Goal: Information Seeking & Learning: Learn about a topic

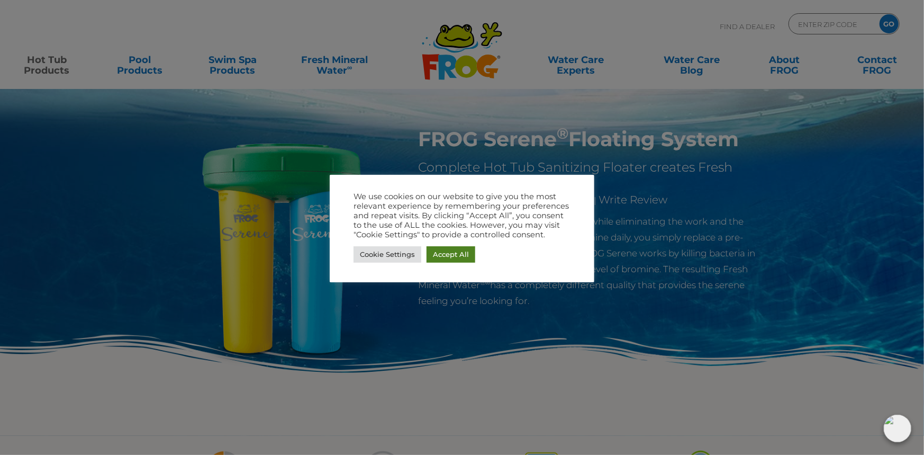
click at [460, 250] on link "Accept All" at bounding box center [451, 254] width 49 height 16
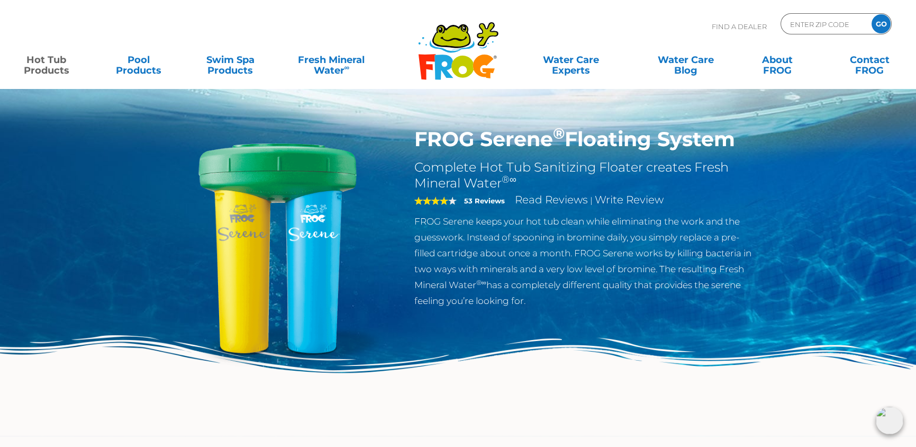
click at [56, 200] on div "FROG Serene ® Floating System Complete Hot Tub Sanitizing Floater creates Fresh…" at bounding box center [458, 218] width 916 height 436
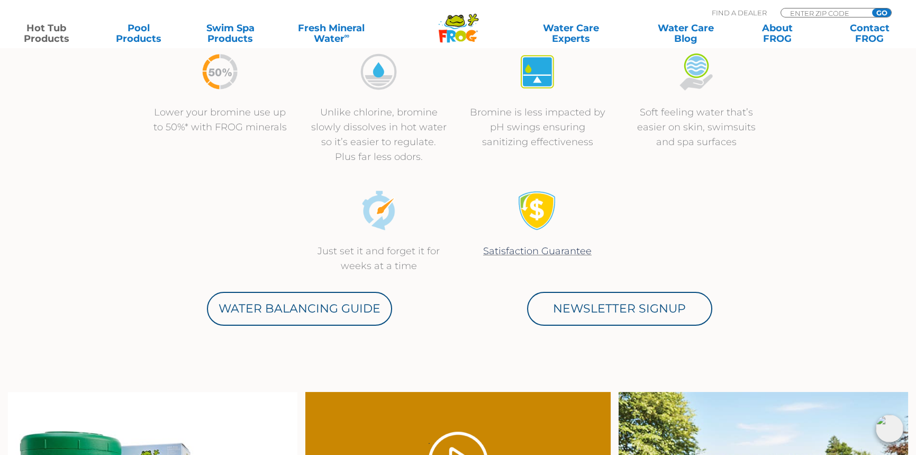
scroll to position [424, 0]
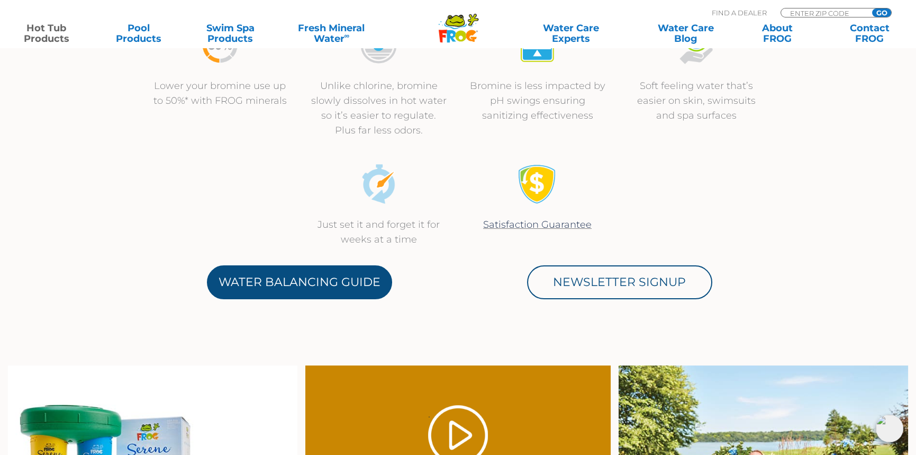
click at [286, 293] on link "Water Balancing Guide" at bounding box center [299, 282] width 185 height 34
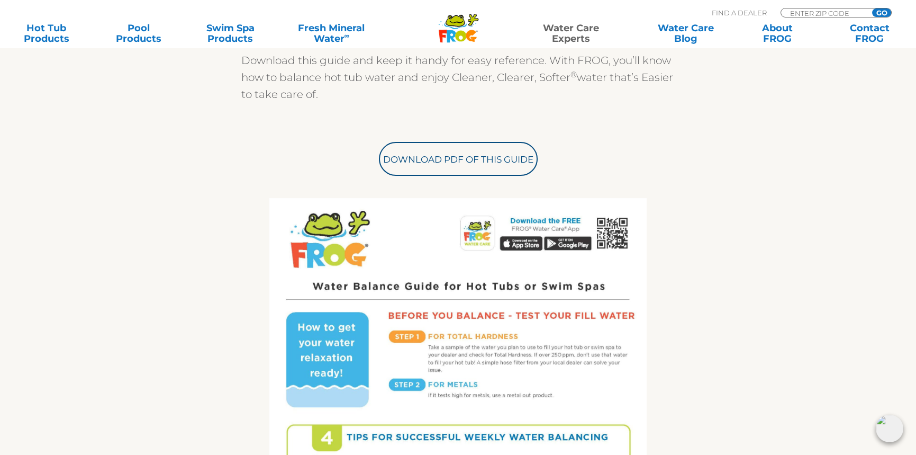
scroll to position [371, 0]
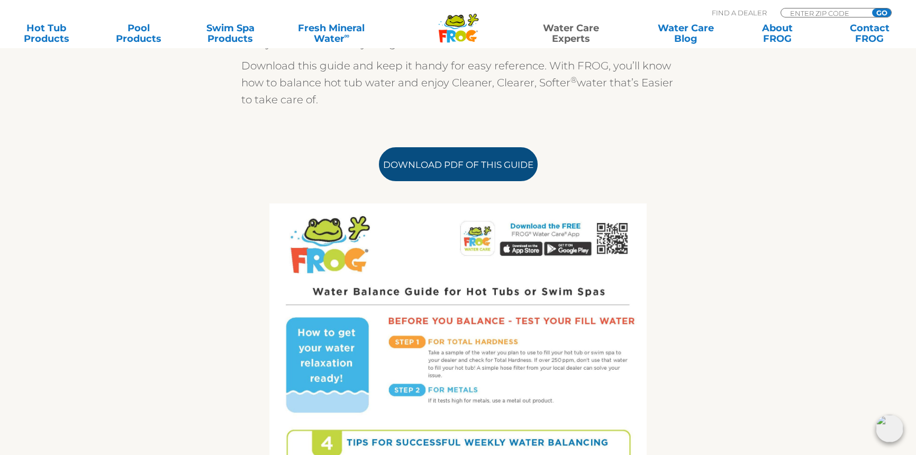
click at [476, 169] on link "Download PDF of this Guide" at bounding box center [458, 164] width 159 height 34
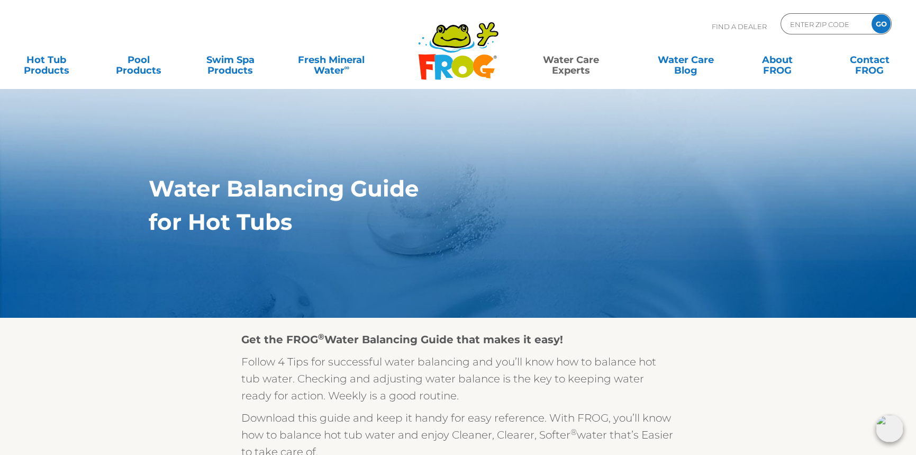
scroll to position [0, 0]
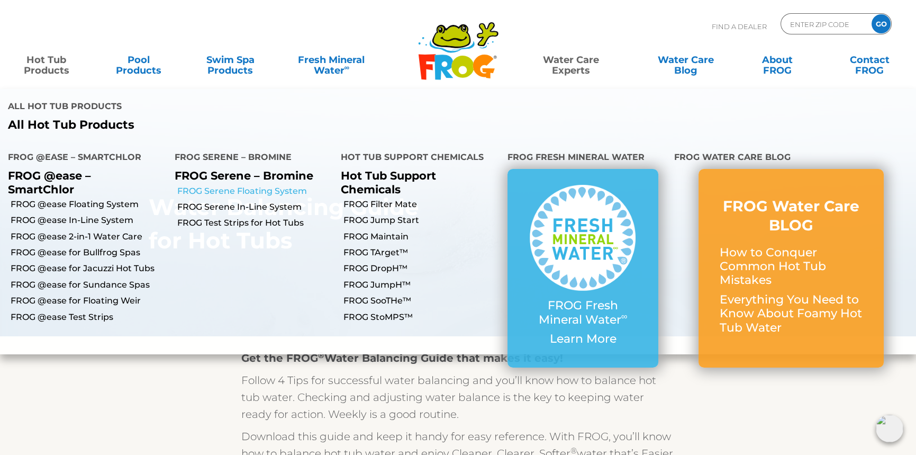
click at [253, 185] on link "FROG Serene Floating System" at bounding box center [255, 191] width 156 height 12
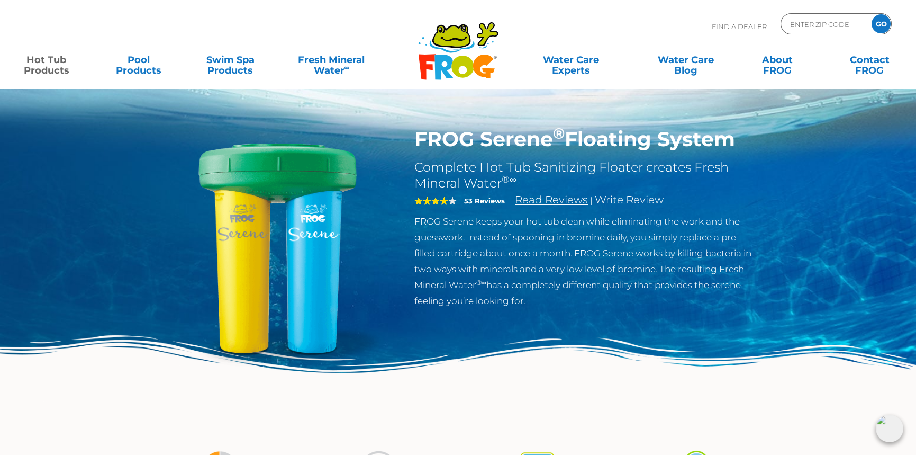
click at [556, 201] on link "Read Reviews" at bounding box center [551, 199] width 73 height 13
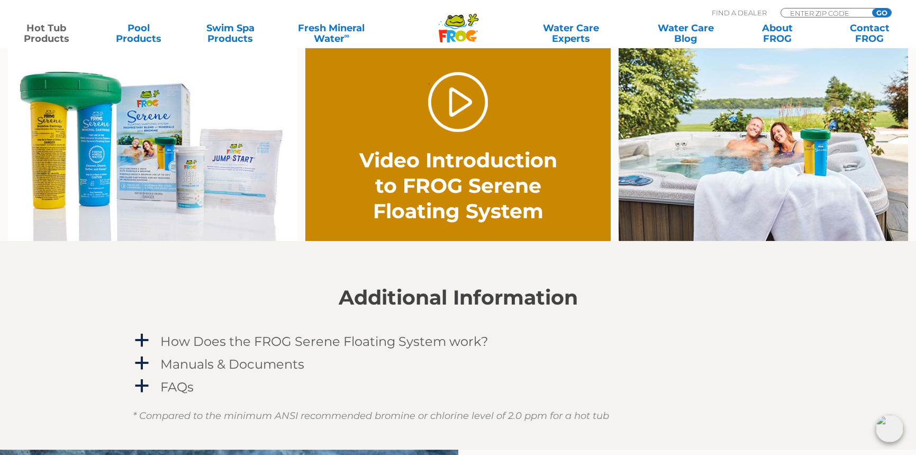
scroll to position [827, 0]
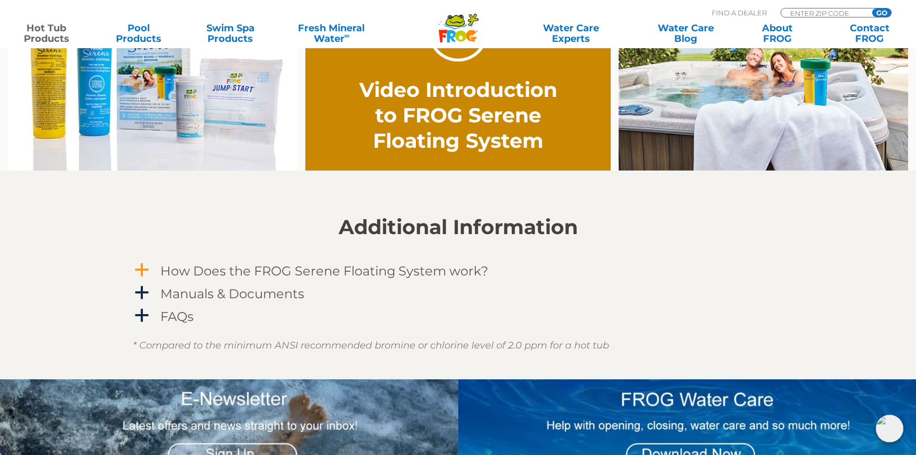
click at [142, 271] on span "a" at bounding box center [142, 270] width 16 height 16
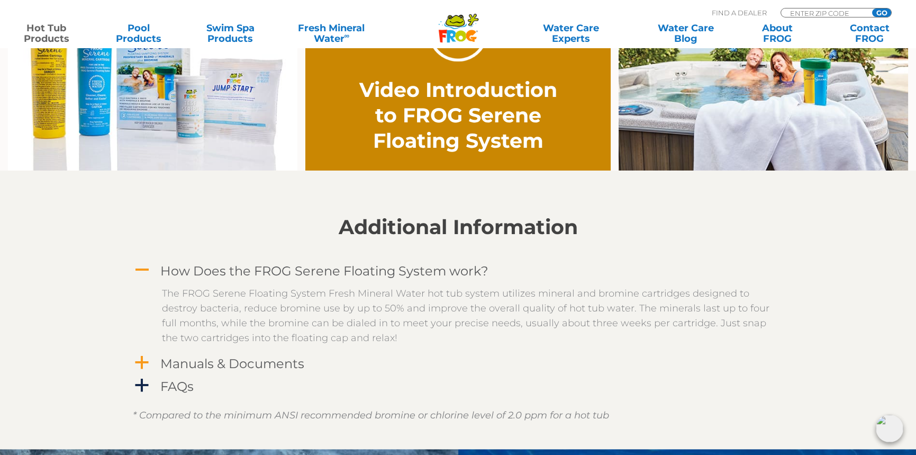
click at [142, 357] on span "a" at bounding box center [142, 363] width 16 height 16
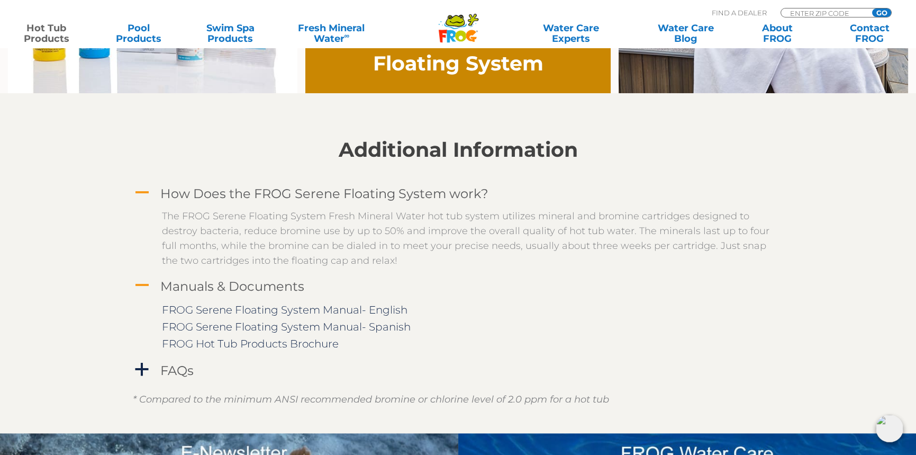
scroll to position [933, 0]
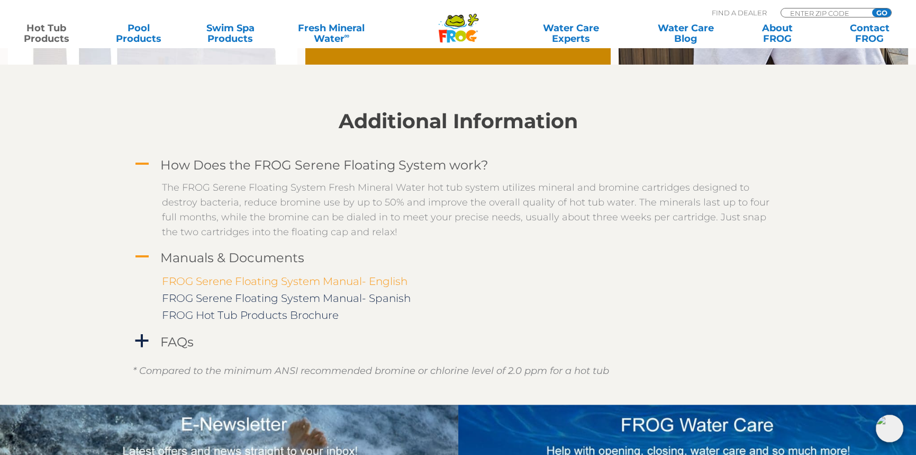
click at [355, 279] on link "FROG Serene Floating System Manual- English" at bounding box center [285, 281] width 246 height 13
click at [141, 344] on span "a" at bounding box center [142, 341] width 16 height 16
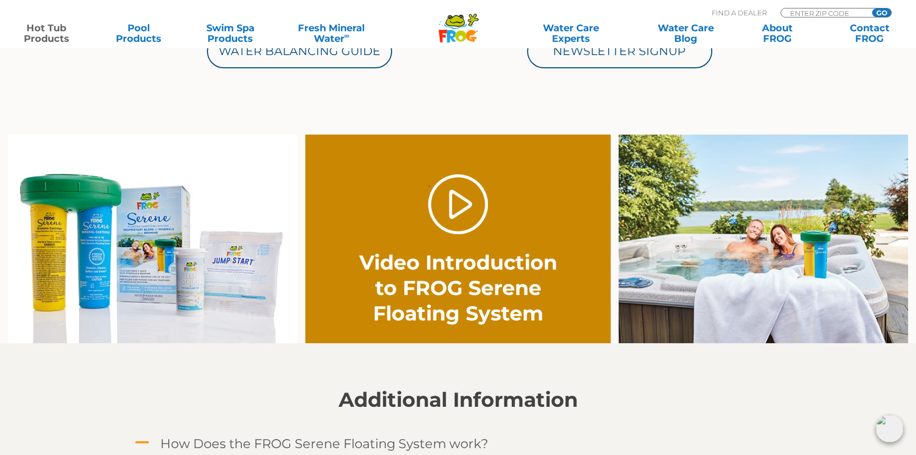
scroll to position [668, 0]
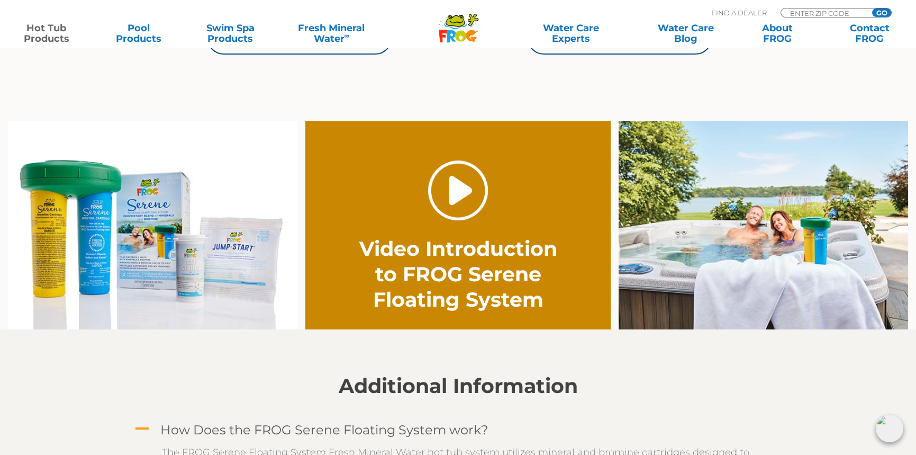
click at [460, 191] on link "." at bounding box center [458, 190] width 60 height 60
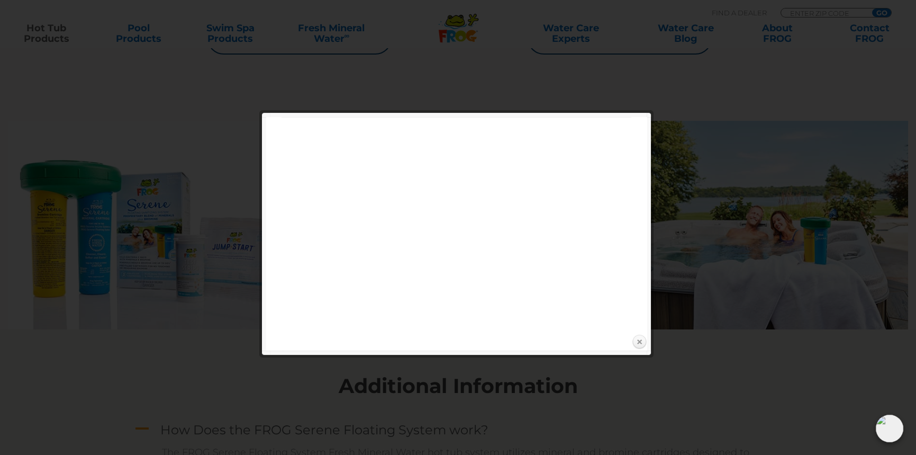
click at [637, 346] on link "Close" at bounding box center [640, 342] width 16 height 16
